Goal: Feedback & Contribution: Submit feedback/report problem

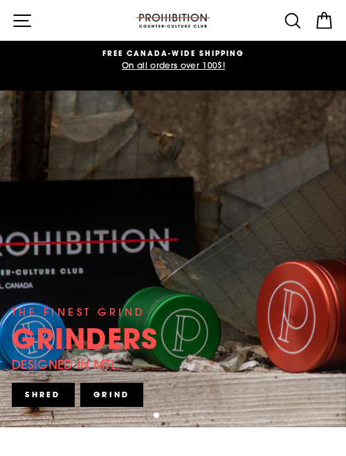
click at [26, 5] on button "Site navigation" at bounding box center [22, 20] width 31 height 31
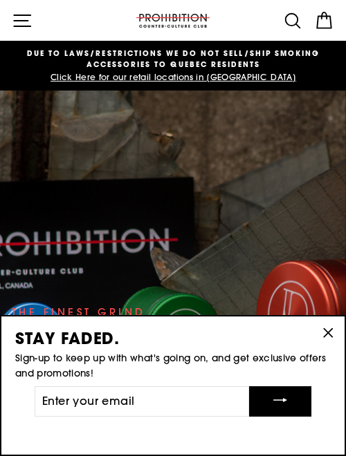
click at [24, 18] on icon "button" at bounding box center [22, 20] width 21 height 21
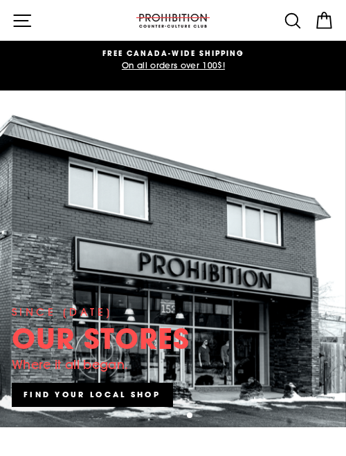
click at [297, 12] on icon at bounding box center [292, 20] width 21 height 21
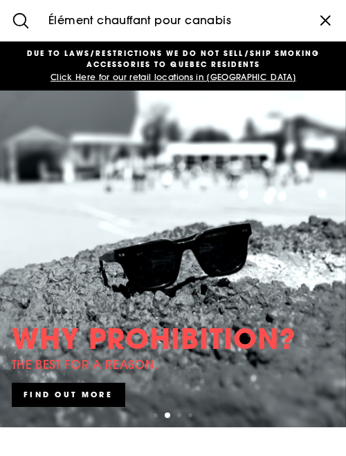
type input "Élément chauffant pour canabis"
click at [0, 0] on button "Search" at bounding box center [20, 20] width 41 height 41
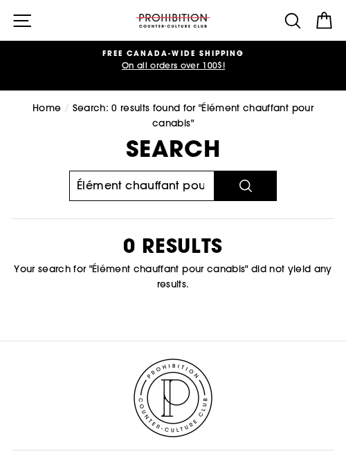
click at [78, 178] on input "Élément chauffant pour canabis" at bounding box center [141, 186] width 145 height 30
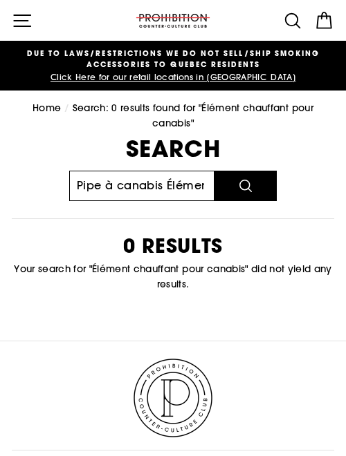
type input "Pipe à canabis Élément chauffant pour canabis"
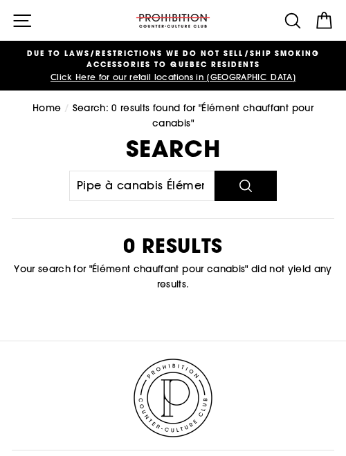
click at [247, 180] on icon "submit" at bounding box center [246, 186] width 12 height 12
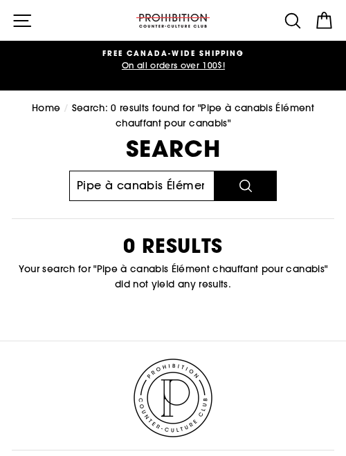
click at [184, 180] on input "Pipe à canabis Élément chauffant pour canabis" at bounding box center [141, 186] width 145 height 30
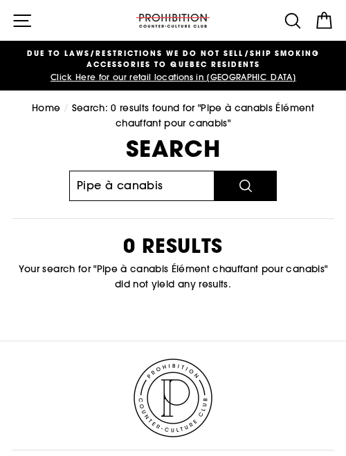
type input "Pipe à canabis"
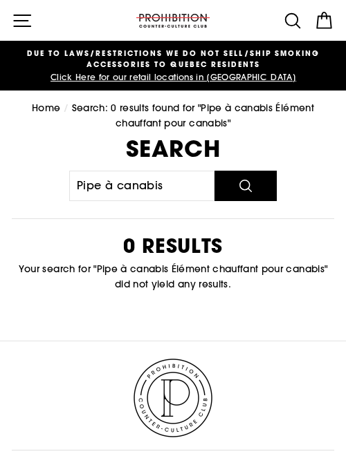
click at [254, 178] on button "Search" at bounding box center [245, 186] width 62 height 30
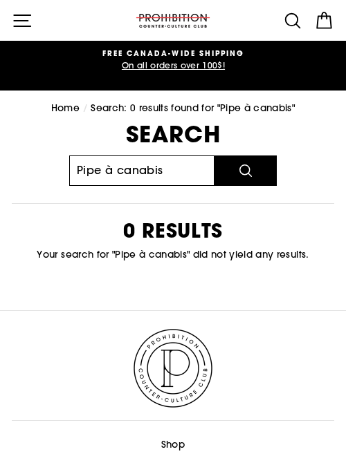
click at [119, 167] on input "Pipe à canabis" at bounding box center [141, 171] width 145 height 30
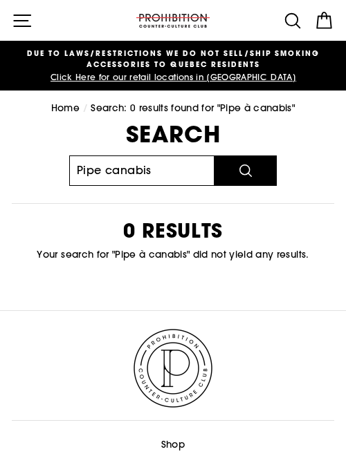
type input "Pipe canabis"
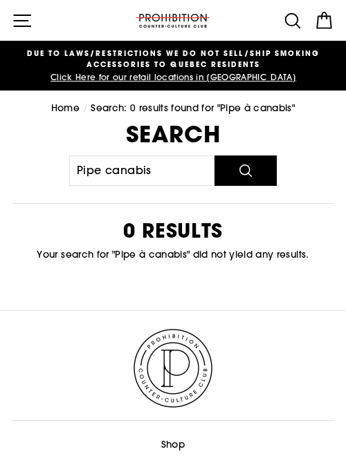
click at [237, 172] on button "Search" at bounding box center [245, 171] width 62 height 30
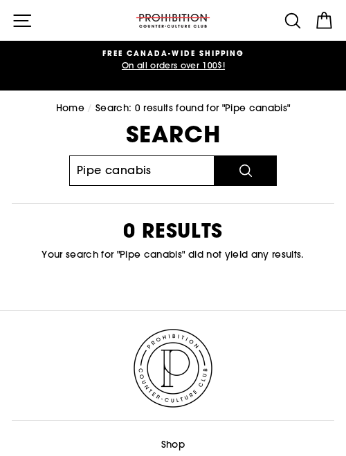
click at [163, 164] on input "Pipe canabis" at bounding box center [141, 171] width 145 height 30
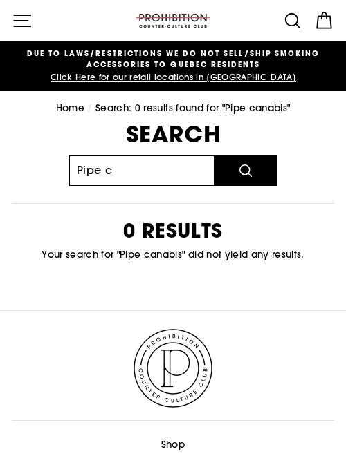
type input "Pipe c"
click at [214, 156] on button "Search" at bounding box center [245, 171] width 62 height 30
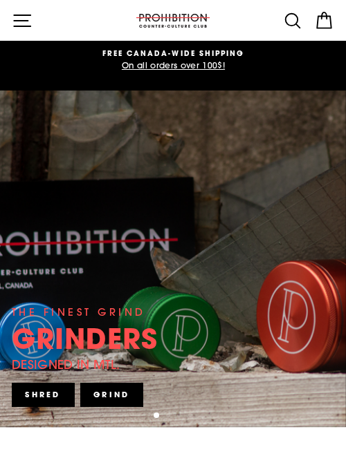
click at [30, 24] on icon "button" at bounding box center [22, 20] width 21 height 21
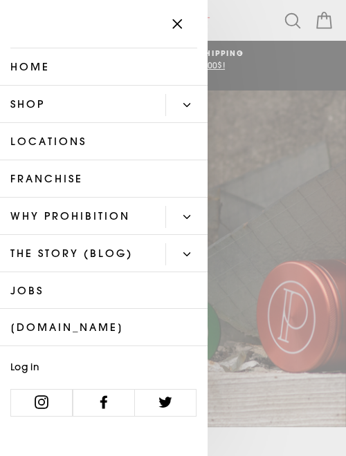
click at [48, 109] on link "Shop" at bounding box center [82, 104] width 165 height 37
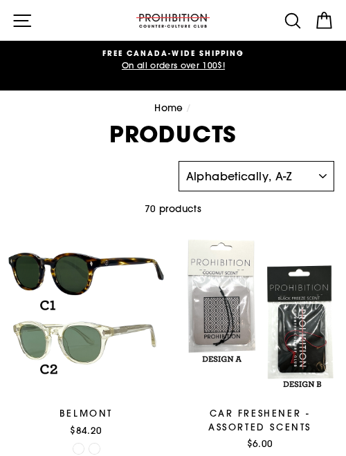
click at [320, 183] on select "Sort Featured Best selling Alphabetically, A-Z Alphabetically, Z-A Price, low t…" at bounding box center [256, 176] width 156 height 30
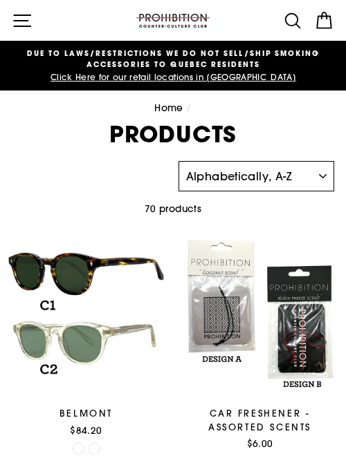
select select "title-ascending"
click at [178, 161] on select "Sort Featured Best selling Alphabetically, A-Z Alphabetically, Z-A Price, low t…" at bounding box center [256, 176] width 156 height 30
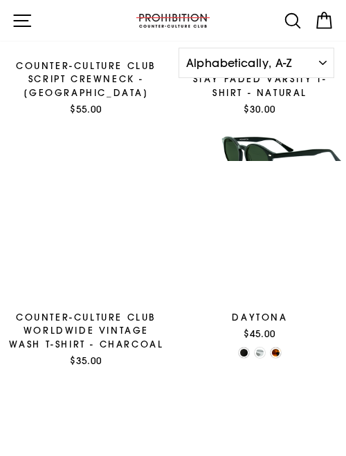
scroll to position [1848, 0]
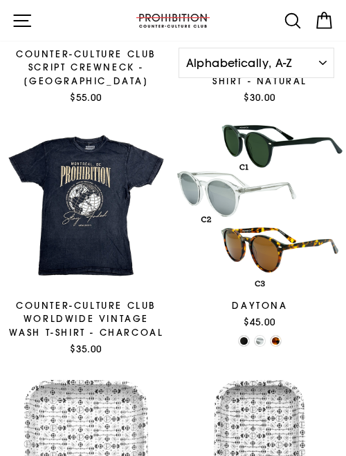
click at [318, 19] on icon at bounding box center [324, 22] width 14 height 12
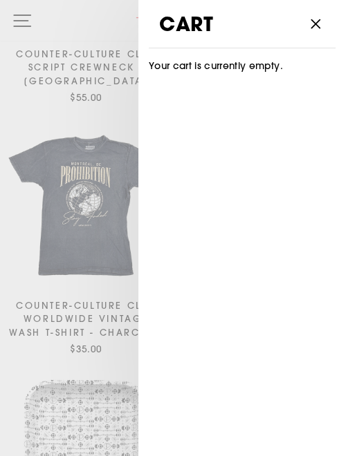
click at [320, 17] on icon "button" at bounding box center [315, 24] width 19 height 19
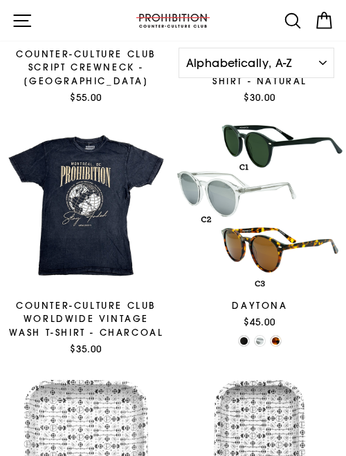
click at [293, 16] on icon at bounding box center [292, 20] width 21 height 21
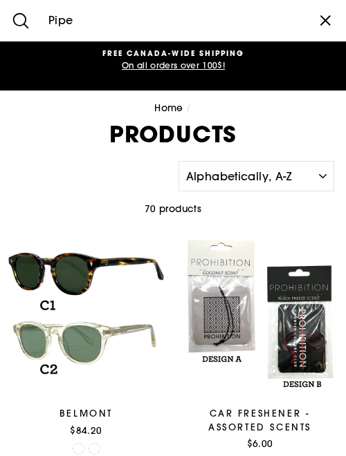
type input "Pipe"
click at [15, 12] on icon "submit" at bounding box center [20, 20] width 21 height 21
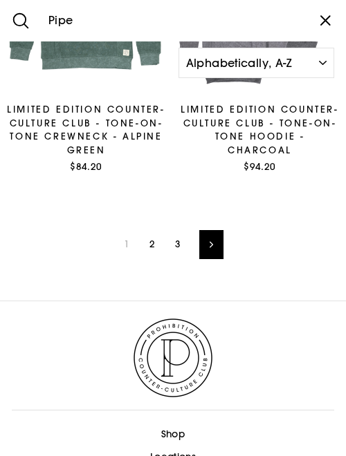
scroll to position [3515, 0]
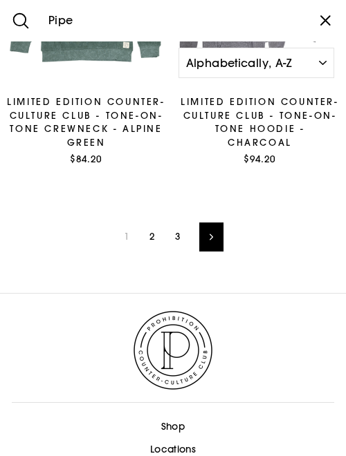
click at [215, 238] on link "Next" at bounding box center [211, 237] width 24 height 29
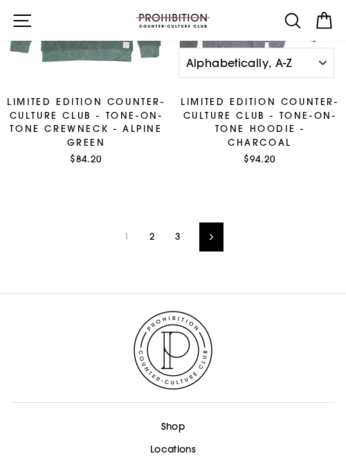
click at [220, 228] on link "Next" at bounding box center [211, 237] width 24 height 29
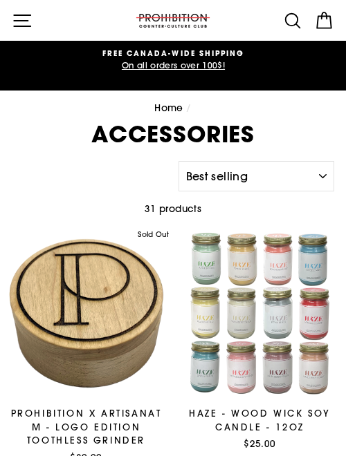
select select "best-selling"
click at [290, 26] on icon at bounding box center [292, 20] width 21 height 21
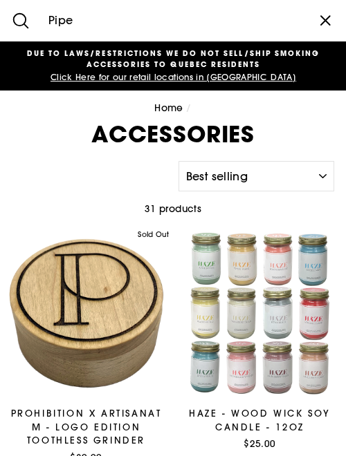
type input "Pipe"
click at [0, 0] on button "Search" at bounding box center [20, 20] width 41 height 41
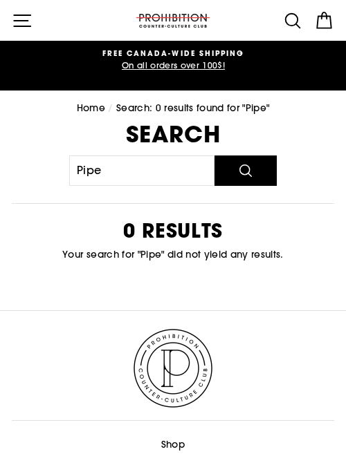
click at [257, 172] on button "Search" at bounding box center [245, 171] width 62 height 30
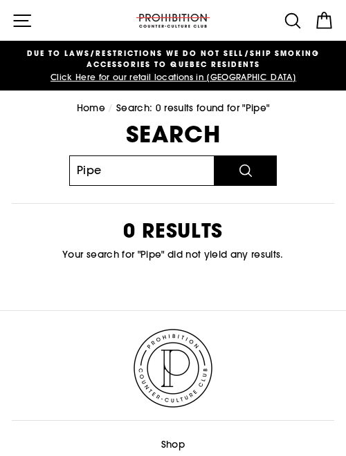
click at [110, 178] on input "Pipe" at bounding box center [141, 171] width 145 height 30
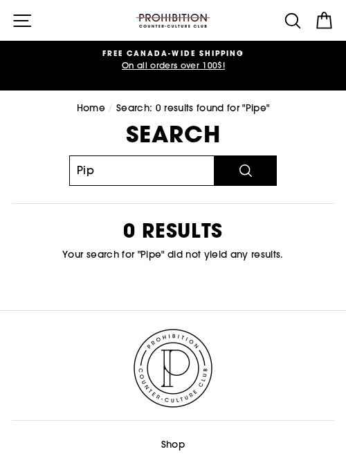
type input "Pipe à canabis Élément chauffant pour canabis"
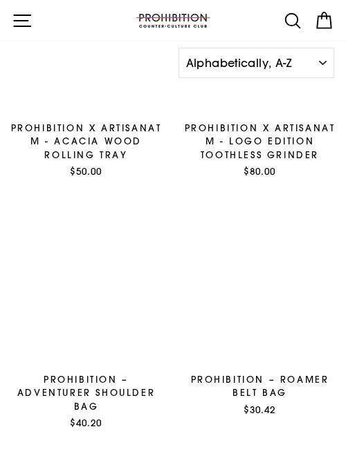
scroll to position [2541, 0]
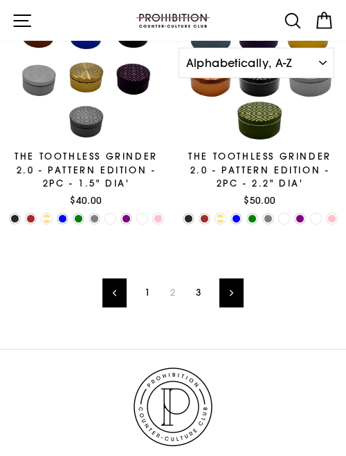
click at [226, 292] on link "Next" at bounding box center [231, 293] width 24 height 29
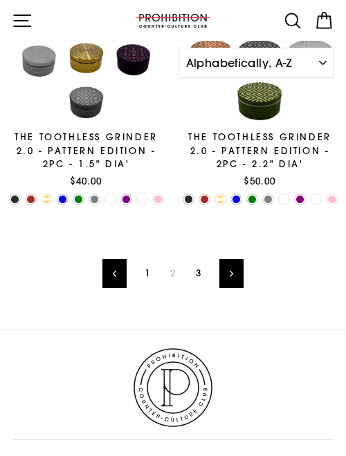
scroll to position [3551, 0]
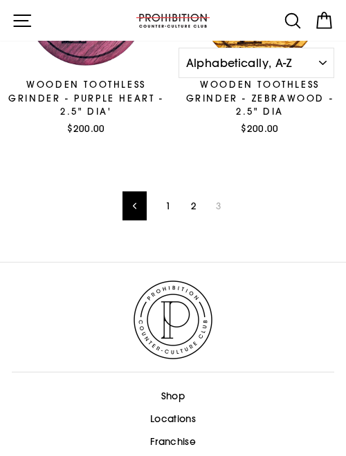
scroll to position [1932, 0]
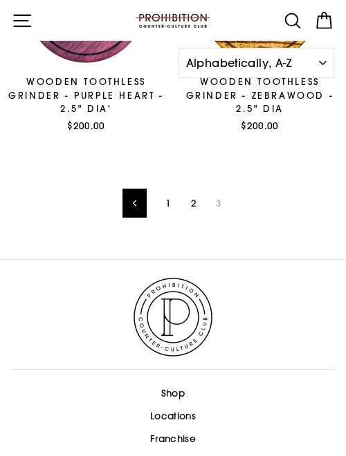
click at [221, 208] on span "3" at bounding box center [218, 204] width 22 height 21
click at [219, 198] on span "3" at bounding box center [218, 204] width 22 height 21
click at [202, 198] on link "2" at bounding box center [194, 204] width 22 height 21
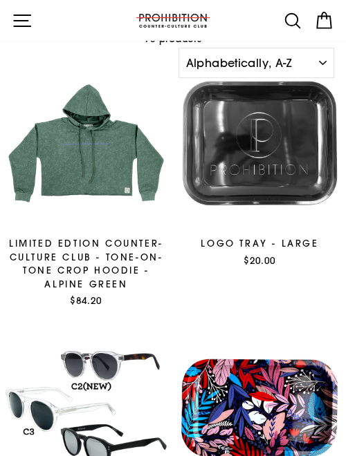
scroll to position [171, 0]
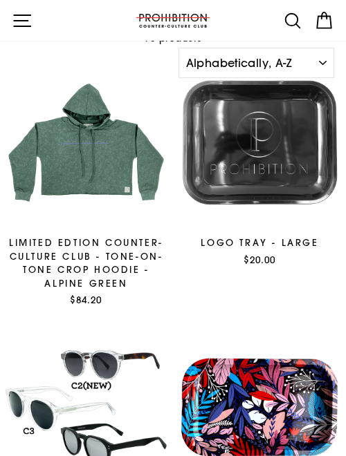
click at [30, 21] on icon "button" at bounding box center [22, 20] width 21 height 21
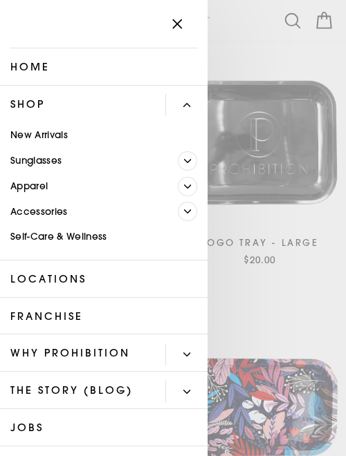
click at [33, 71] on link "Home" at bounding box center [103, 66] width 207 height 37
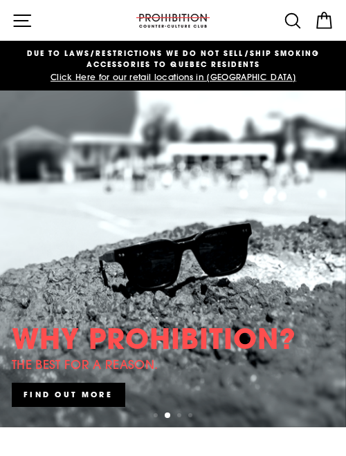
click at [149, 68] on span "DUE TO LAWS/restrictions WE DO NOT SELL/SHIP SMOKING ACCESSORIES to qUEBEC RESI…" at bounding box center [173, 59] width 316 height 23
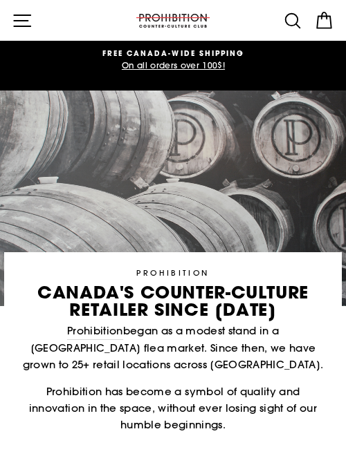
click at [35, 26] on button "Site navigation" at bounding box center [22, 20] width 31 height 31
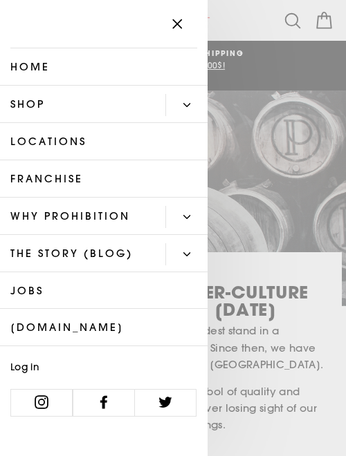
click at [64, 103] on link "Shop" at bounding box center [82, 104] width 165 height 37
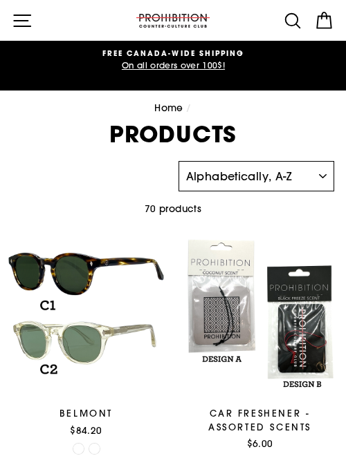
click at [325, 178] on select "Sort Featured Best selling Alphabetically, A-Z Alphabetically, Z-A Price, low t…" at bounding box center [256, 176] width 156 height 30
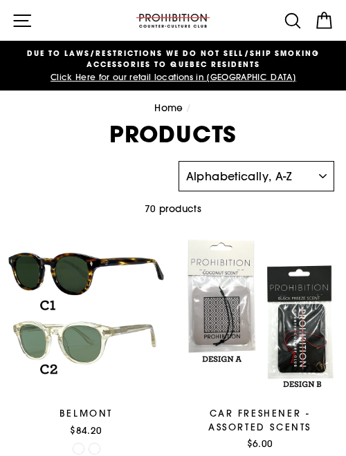
select select "manual"
click at [178, 161] on select "Sort Featured Best selling Alphabetically, A-Z Alphabetically, Z-A Price, low t…" at bounding box center [256, 176] width 156 height 30
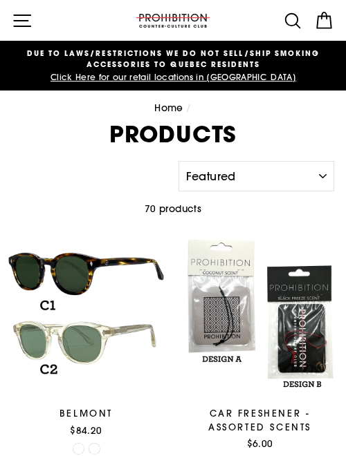
click at [24, 17] on icon "button" at bounding box center [22, 20] width 21 height 21
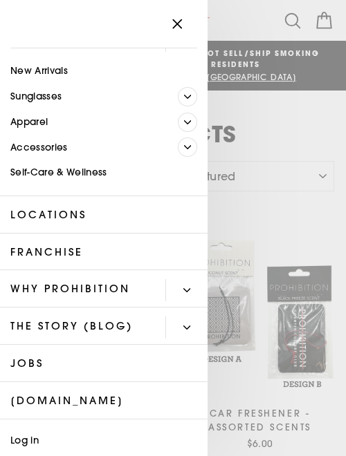
scroll to position [111, 0]
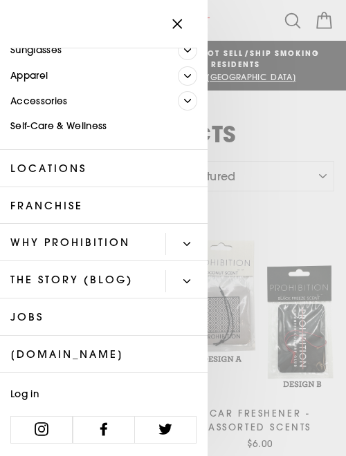
click at [41, 165] on link "Locations" at bounding box center [103, 168] width 207 height 37
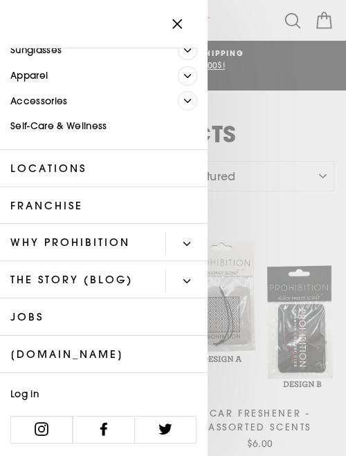
click at [172, 17] on icon "button" at bounding box center [176, 24] width 19 height 19
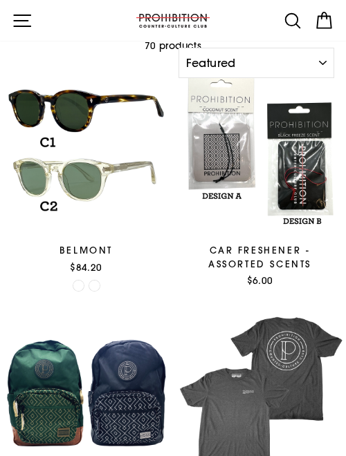
scroll to position [0, 0]
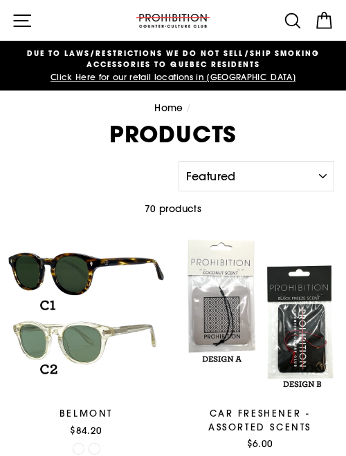
click at [26, 7] on button "Site navigation" at bounding box center [22, 20] width 31 height 31
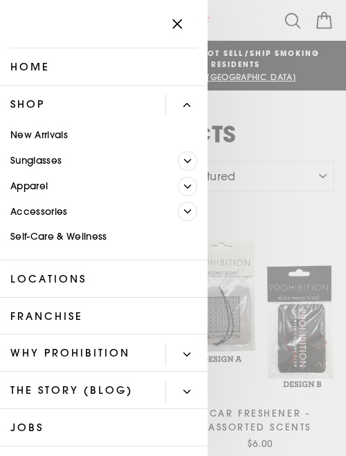
click at [195, 188] on span "Primary" at bounding box center [187, 186] width 19 height 19
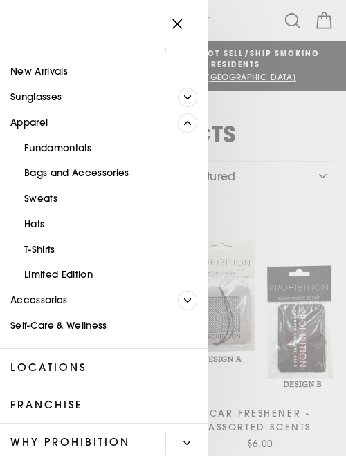
scroll to position [72, 0]
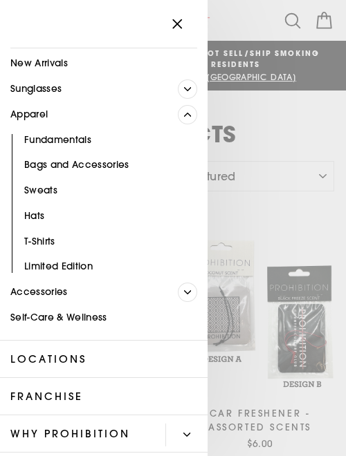
click at [192, 296] on span "Primary" at bounding box center [187, 292] width 19 height 19
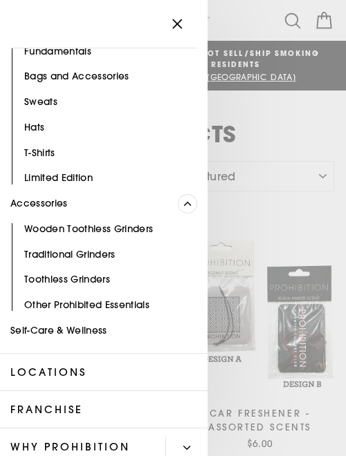
scroll to position [165, 0]
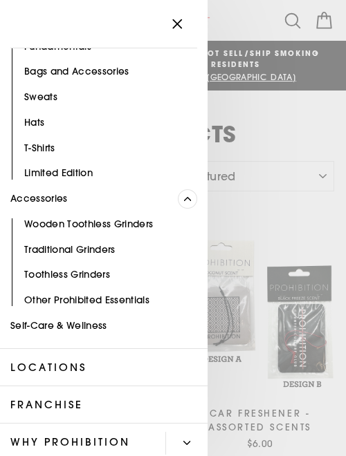
click at [131, 301] on link "Other Prohibited Essentials" at bounding box center [103, 301] width 207 height 26
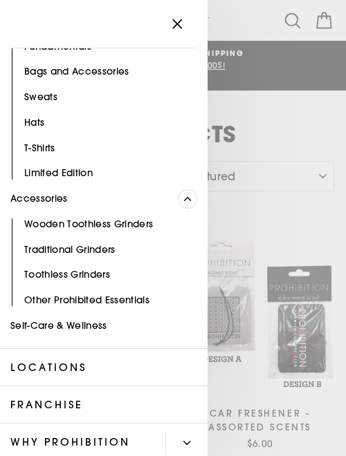
click at [188, 25] on button "Close menu" at bounding box center [177, 24] width 40 height 32
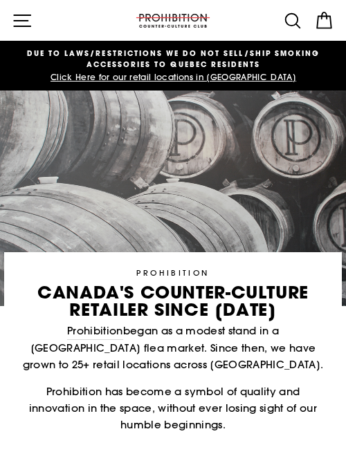
click at [19, 15] on icon "button" at bounding box center [22, 20] width 17 height 11
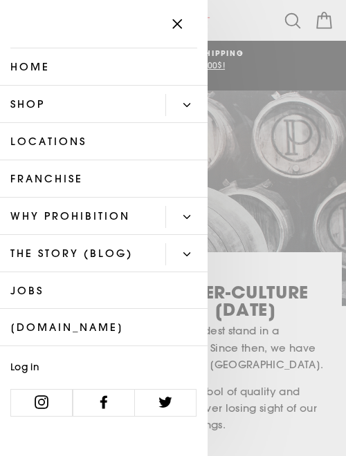
click at [86, 328] on link "[DOMAIN_NAME]" at bounding box center [103, 327] width 207 height 37
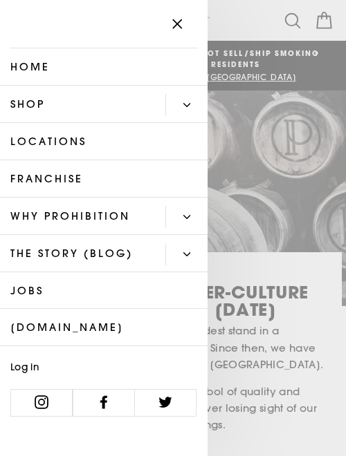
click at [167, 15] on icon "button" at bounding box center [176, 24] width 19 height 19
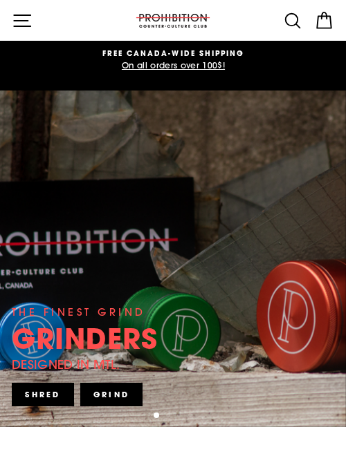
click at [26, 5] on button "Site navigation" at bounding box center [22, 20] width 31 height 31
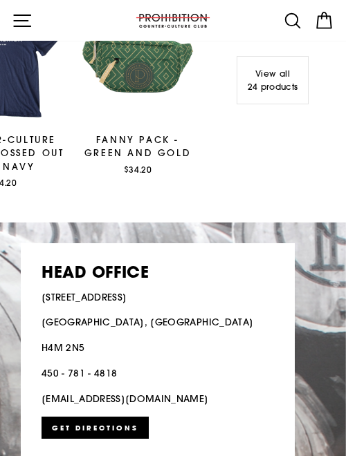
scroll to position [2143, 0]
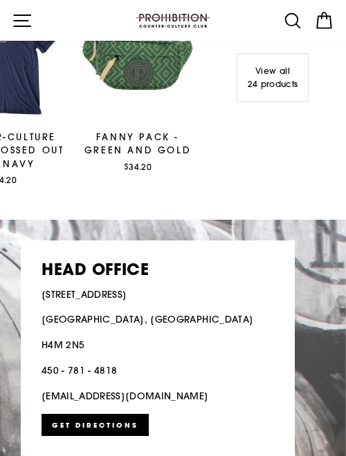
click at [13, 292] on link "910 Rue Begin, Saint-Laurent, Quebec, H4M 2N5" at bounding box center [173, 445] width 346 height 450
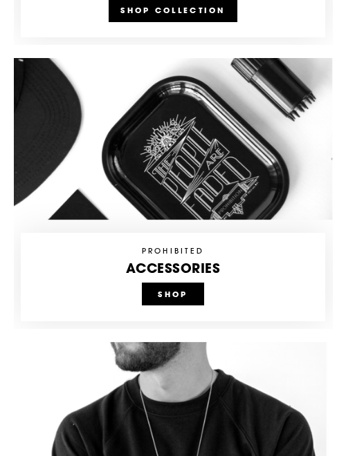
scroll to position [0, 0]
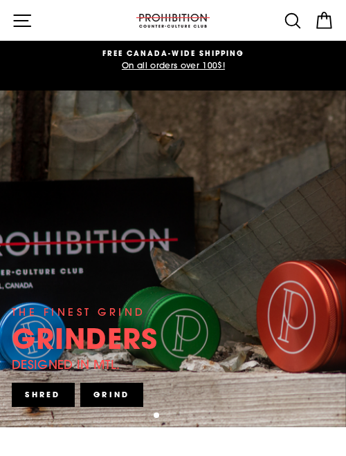
click at [295, 15] on icon at bounding box center [292, 20] width 21 height 21
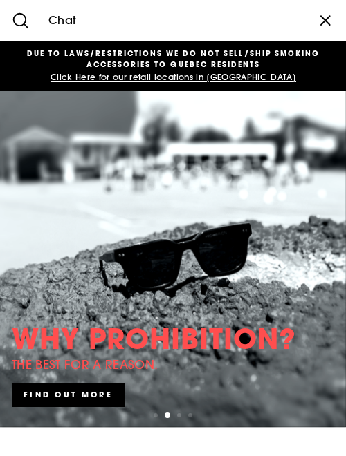
type input "Chat"
click at [26, 19] on icon "submit" at bounding box center [21, 20] width 15 height 15
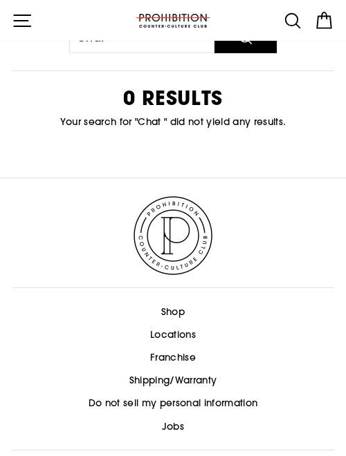
scroll to position [138, 0]
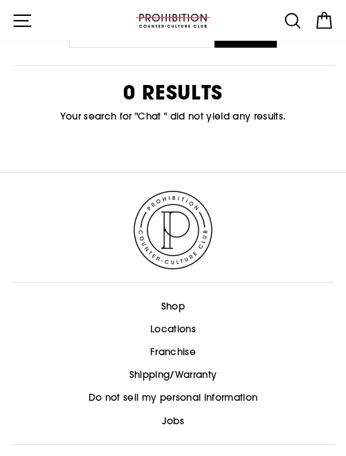
click at [150, 374] on link "Shipping/Warranty" at bounding box center [173, 375] width 88 height 21
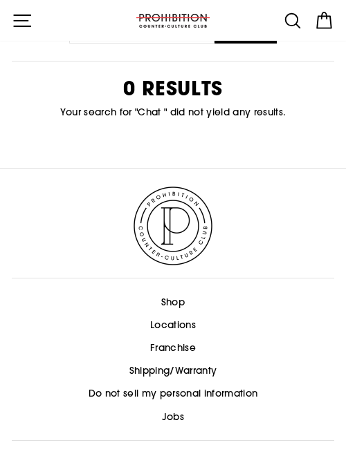
scroll to position [135, 0]
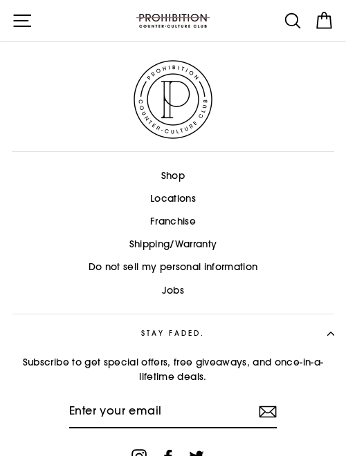
click at [87, 412] on input "Enter your email" at bounding box center [172, 412] width 207 height 33
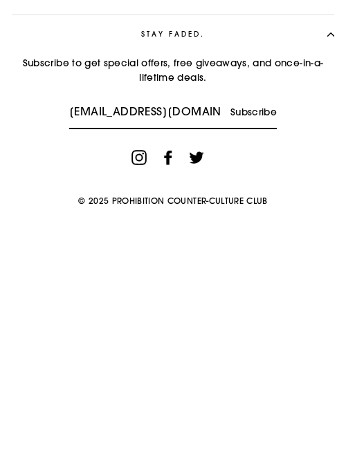
scroll to position [324, 0]
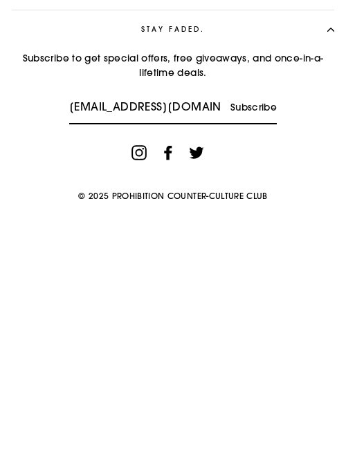
type input "allotla64@gmail.com"
click at [255, 351] on span "Subscribe" at bounding box center [253, 356] width 46 height 15
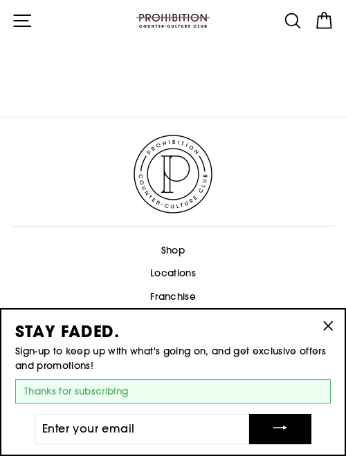
scroll to position [165, 0]
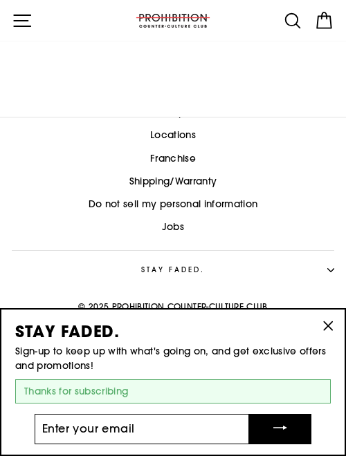
click at [59, 431] on input "Enter your email" at bounding box center [142, 429] width 214 height 30
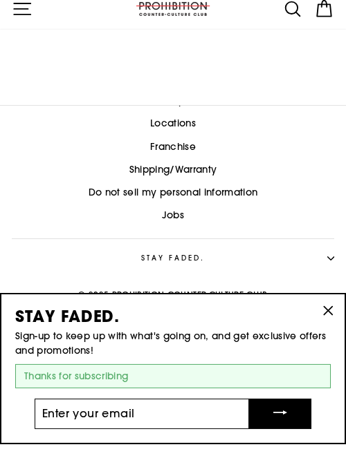
scroll to position [181, 0]
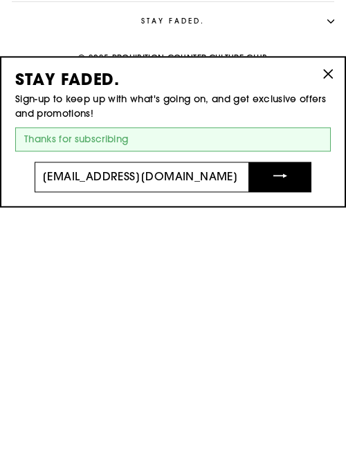
type input "[EMAIL_ADDRESS][DOMAIN_NAME]"
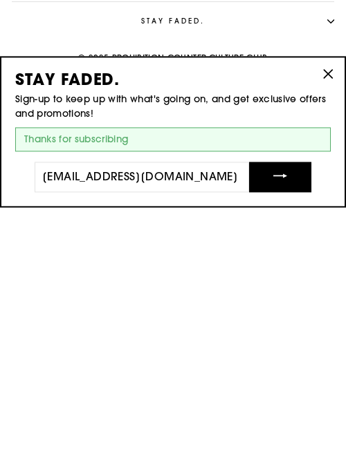
click at [278, 418] on icon "submit" at bounding box center [280, 425] width 14 height 14
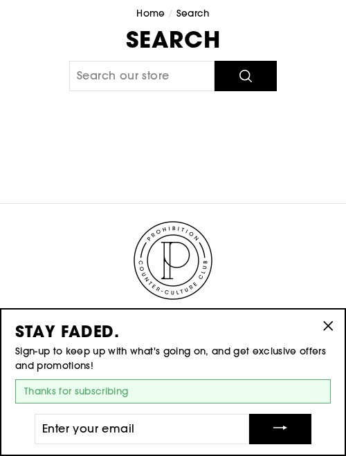
scroll to position [97, 0]
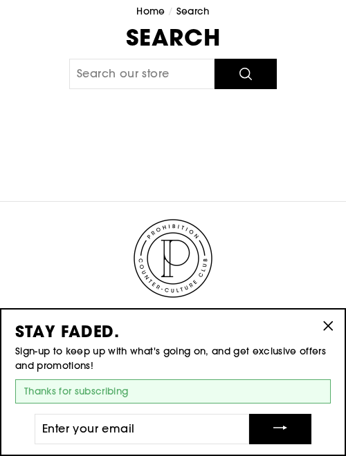
click at [335, 336] on icon "button" at bounding box center [327, 326] width 19 height 19
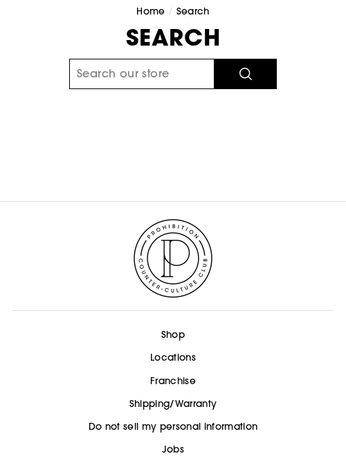
click at [91, 60] on input "Search our store" at bounding box center [141, 74] width 145 height 30
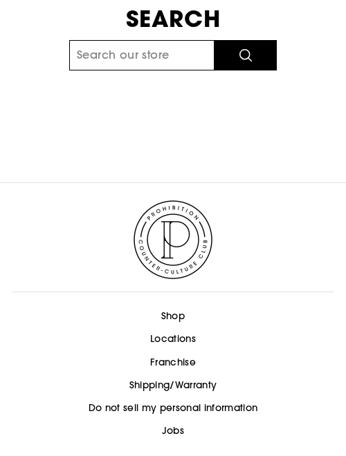
scroll to position [103, 0]
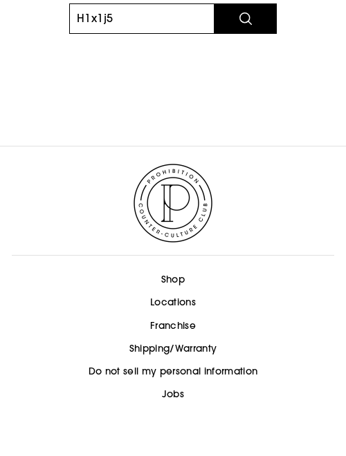
type input "H1x1j5"
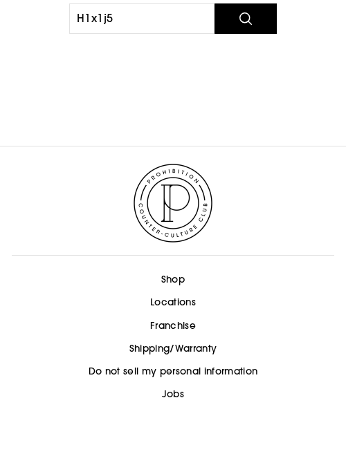
click at [250, 66] on icon "submit" at bounding box center [246, 68] width 12 height 12
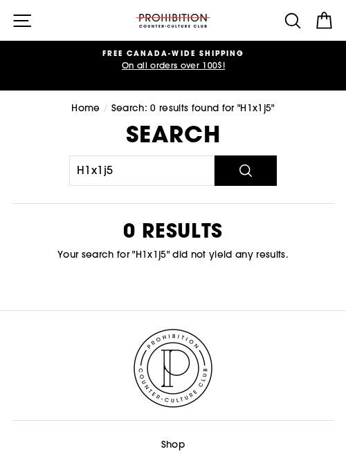
click at [248, 165] on icon "submit" at bounding box center [245, 171] width 17 height 17
click at [24, 15] on icon "button" at bounding box center [22, 20] width 21 height 21
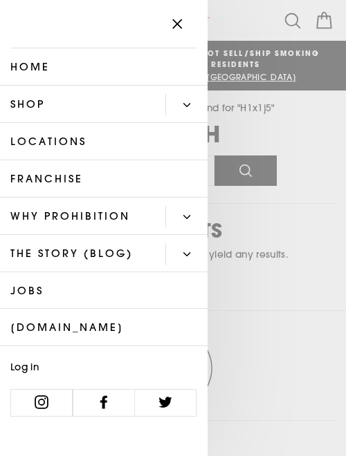
click at [38, 59] on link "Home" at bounding box center [103, 66] width 207 height 37
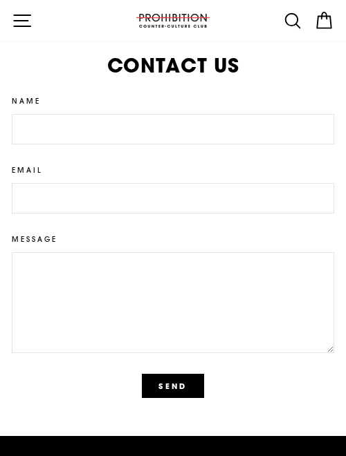
scroll to position [2787, 0]
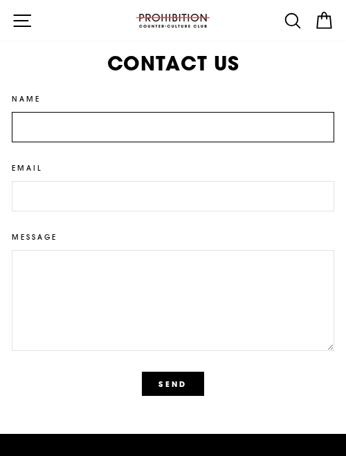
click at [29, 124] on input "Name" at bounding box center [173, 127] width 322 height 30
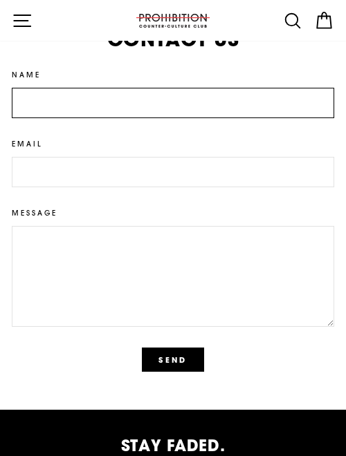
scroll to position [2834, 0]
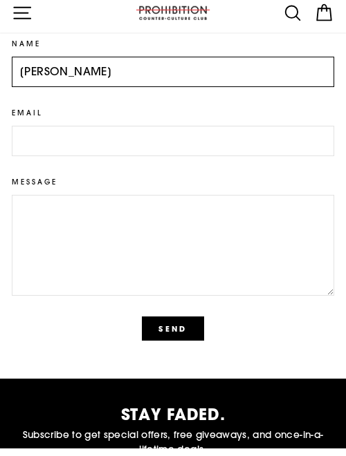
type input "Andrew Lloyd Taylor"
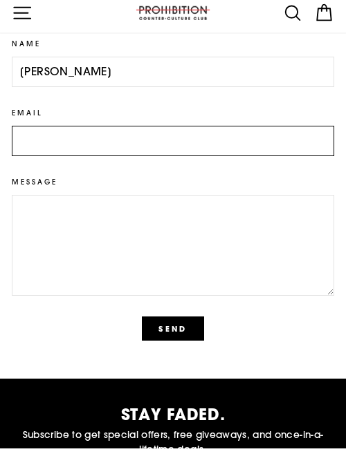
click at [26, 149] on input "Email" at bounding box center [173, 148] width 322 height 30
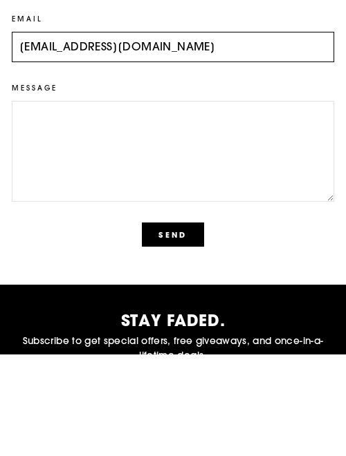
type input "allotla64@gmail.com"
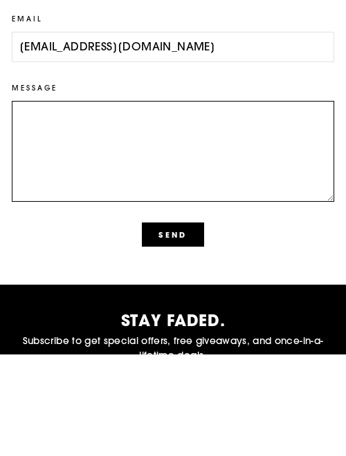
click at [29, 223] on textarea "Message" at bounding box center [173, 253] width 322 height 101
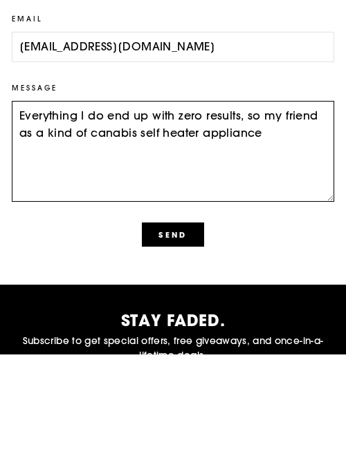
click at [187, 226] on textarea "Everything I do end up with zero results, so my friend as a kind of canabis sel…" at bounding box center [173, 253] width 322 height 101
click at [204, 228] on textarea "Everything I do end up with zero results, so my friend as a kind of canabis sel…" at bounding box center [173, 253] width 322 height 101
click at [202, 237] on textarea "Everything I do end up with zero results, so my friend as a kind of canabis sel…" at bounding box center [173, 253] width 322 height 101
click at [163, 255] on textarea "Everything I do end up with zero results, so my friend as a kind of canabis sel…" at bounding box center [173, 253] width 322 height 101
click at [93, 248] on textarea "Everything I do end up with zero results, so my friend as a kind of canabis sel…" at bounding box center [173, 253] width 322 height 101
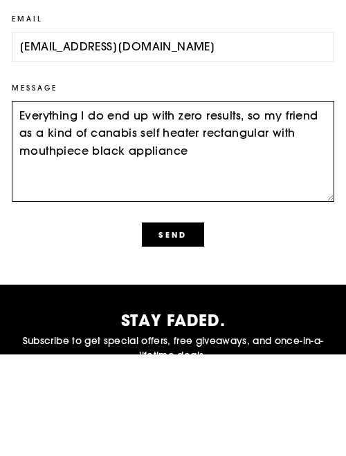
click at [198, 252] on textarea "Everything I do end up with zero results, so my friend as a kind of canabis sel…" at bounding box center [173, 253] width 322 height 101
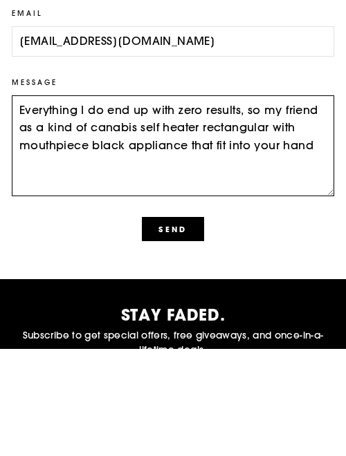
click at [264, 219] on textarea "Everything I do end up with zero results, so my friend as a kind of canabis sel…" at bounding box center [173, 253] width 322 height 101
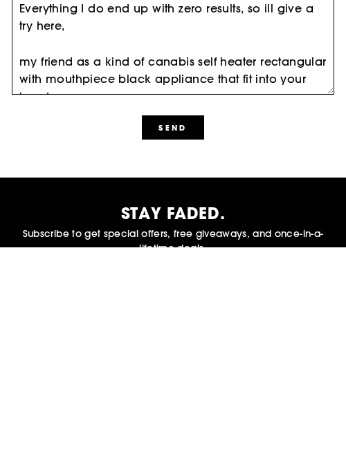
click at [311, 289] on textarea "Everything I do end up with zero results, so ill give a try here, my friend as …" at bounding box center [173, 253] width 322 height 101
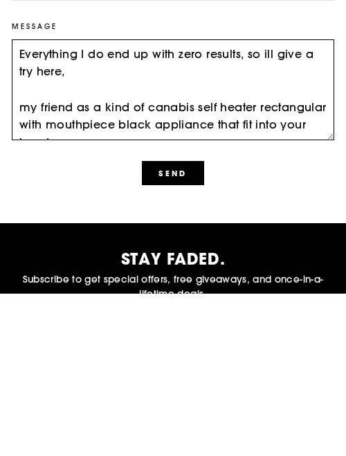
scroll to position [10, 0]
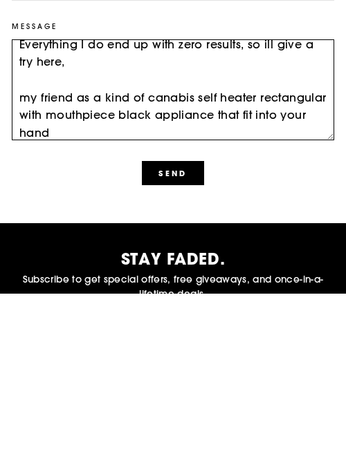
click at [62, 293] on textarea "Everything I do end up with zero results, so ill give a try here, my friend as …" at bounding box center [173, 253] width 322 height 101
click at [324, 272] on textarea "Everything I do end up with zero results, so ill give a try here, my friend as …" at bounding box center [173, 253] width 322 height 101
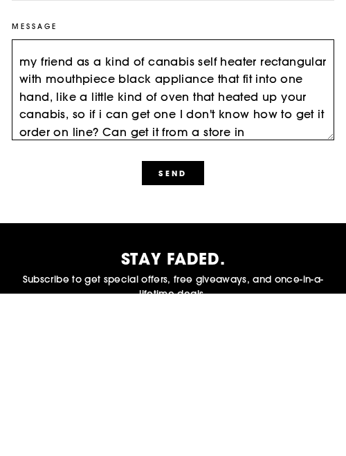
scroll to position [64, 0]
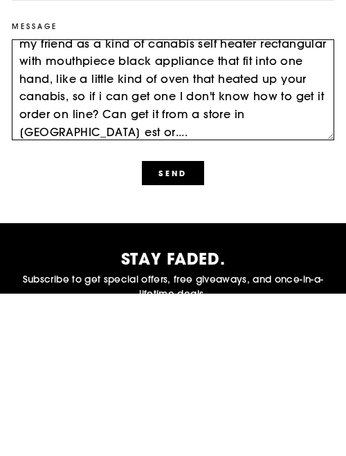
click at [174, 255] on textarea "Everything I do end up with zero results, so ill give a try here, my friend as …" at bounding box center [173, 253] width 322 height 101
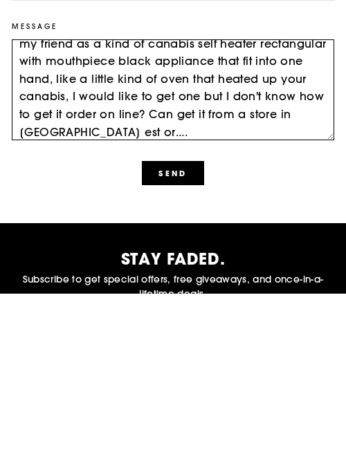
click at [68, 281] on textarea "Everything I do end up with zero results, so ill give a try here, my friend as …" at bounding box center [173, 253] width 322 height 101
click at [128, 297] on textarea "Everything I do end up with zero results, so ill give a try here, my friend as …" at bounding box center [173, 253] width 322 height 101
click at [93, 288] on textarea "Everything I do end up with zero results, so ill give a try here, my friend as …" at bounding box center [173, 253] width 322 height 101
click at [221, 292] on textarea "Everything I do end up with zero results, so ill give a try here, my friend as …" at bounding box center [173, 253] width 322 height 101
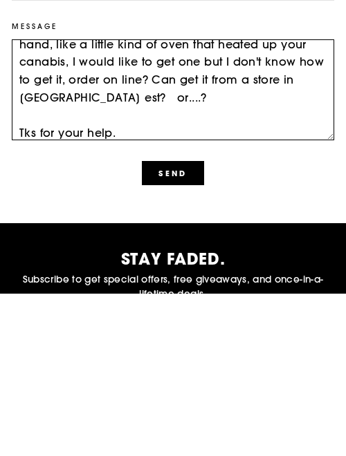
type textarea "Everything I do end up with zero results, so ill give a try here, my friend as …"
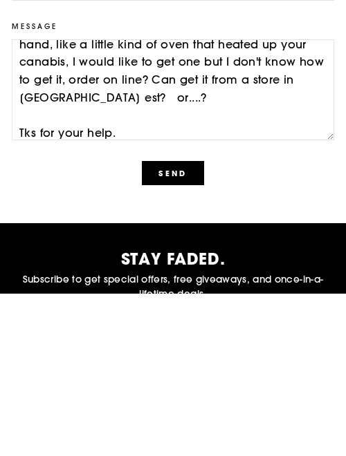
click at [176, 333] on button "Send" at bounding box center [173, 336] width 62 height 25
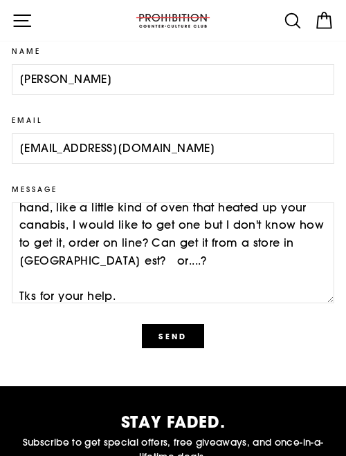
click at [165, 345] on button "Send" at bounding box center [173, 336] width 62 height 25
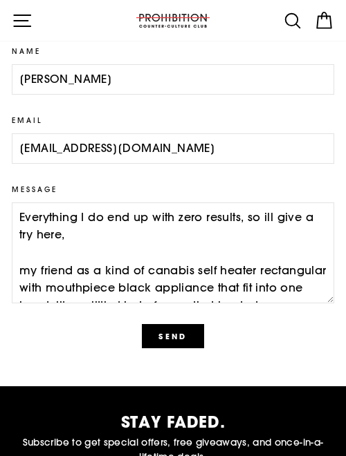
scroll to position [2834, 0]
click at [168, 340] on button "Send" at bounding box center [173, 336] width 62 height 25
click at [180, 335] on button "Send" at bounding box center [173, 336] width 62 height 25
